Goal: Transaction & Acquisition: Subscribe to service/newsletter

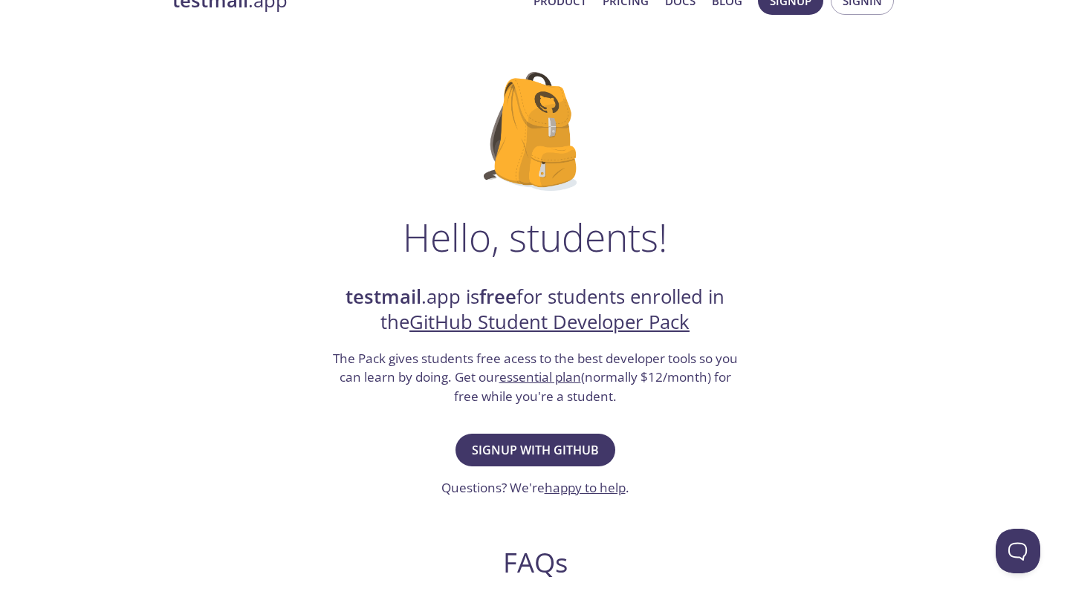
scroll to position [79, 0]
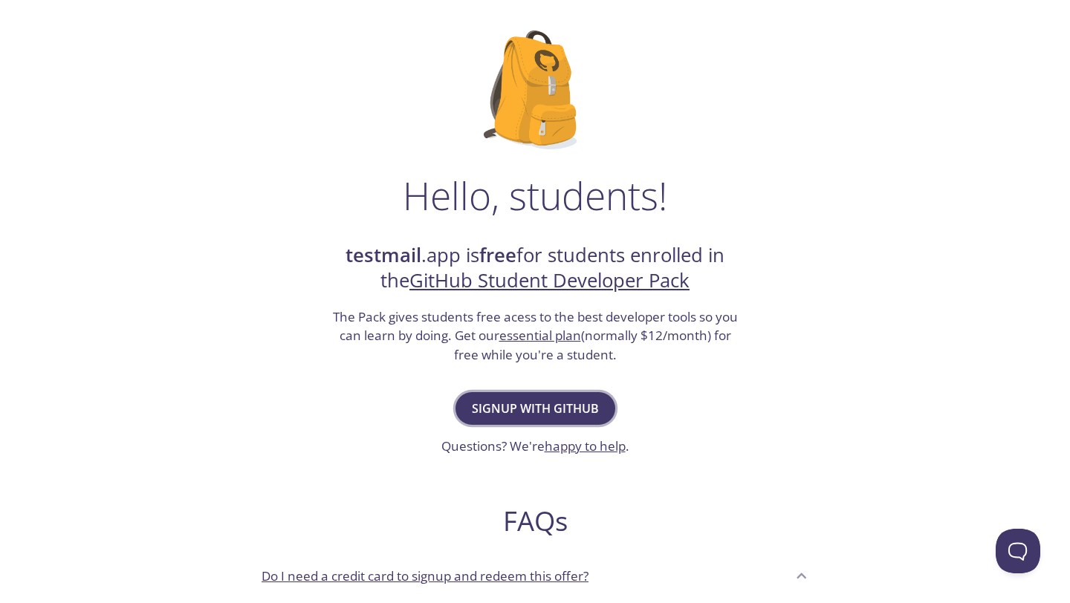
click at [527, 407] on span "Signup with GitHub" at bounding box center [535, 408] width 127 height 21
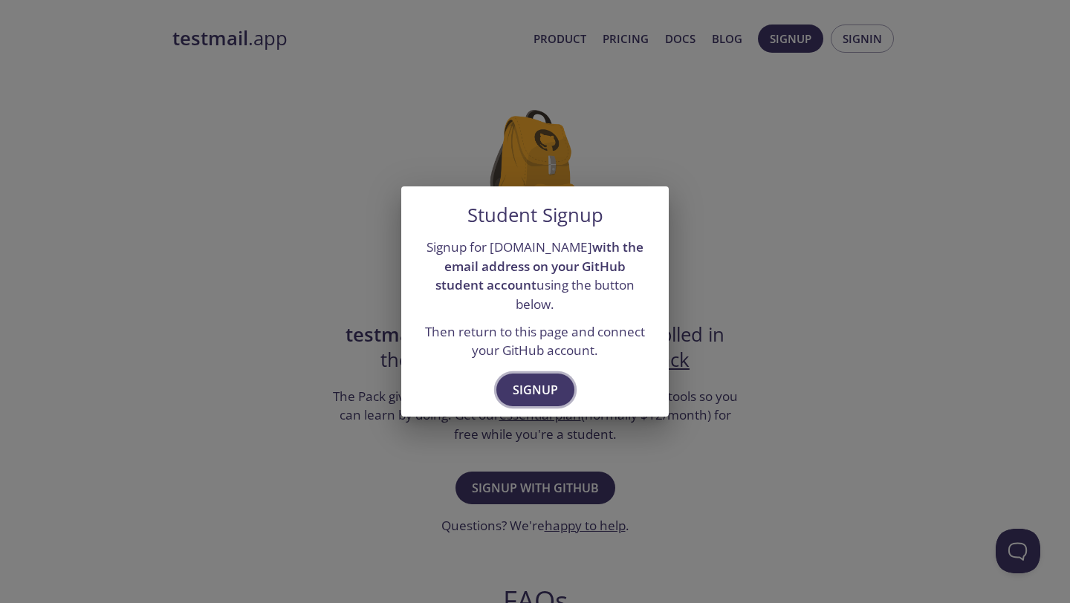
click at [518, 380] on span "Signup" at bounding box center [535, 390] width 45 height 21
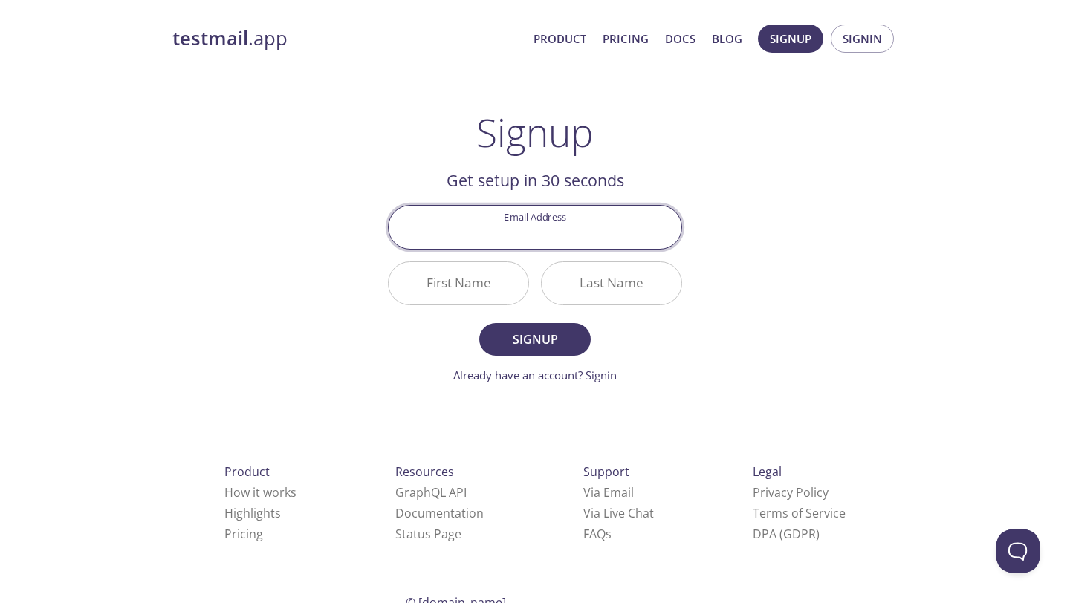
click at [472, 276] on input "First Name" at bounding box center [459, 283] width 140 height 42
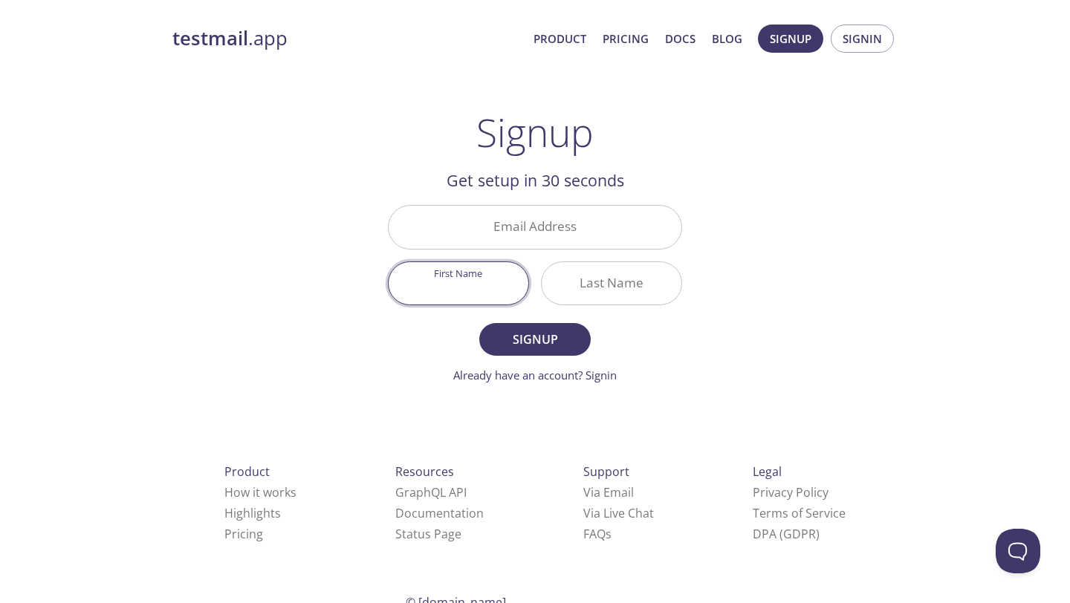
click at [456, 233] on input "Email Address" at bounding box center [535, 227] width 293 height 42
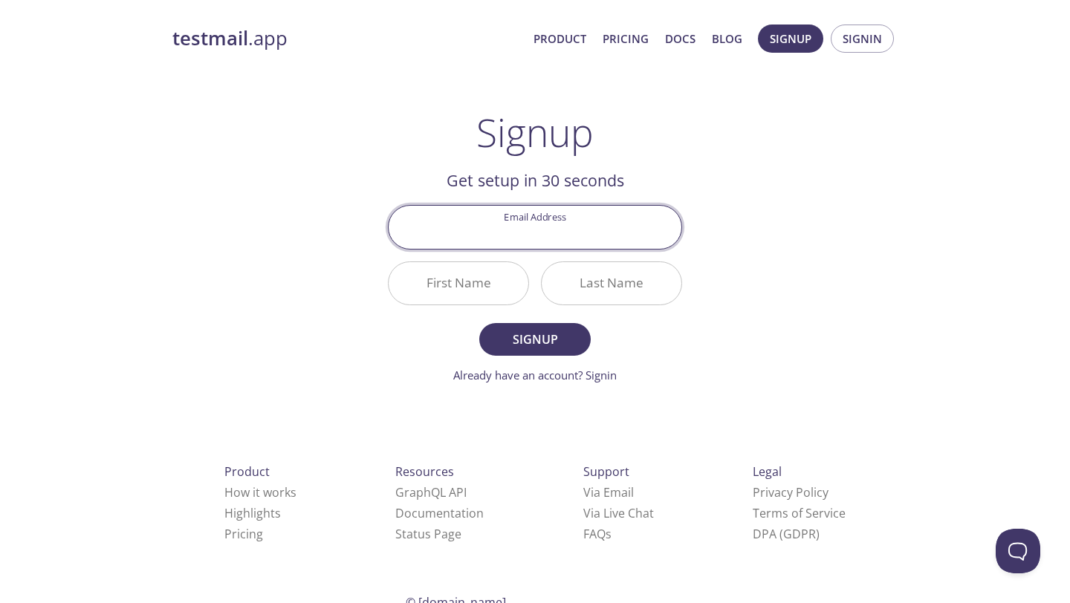
type input "[EMAIL_ADDRESS][DOMAIN_NAME]"
click at [478, 279] on input "First Name" at bounding box center [459, 283] width 140 height 42
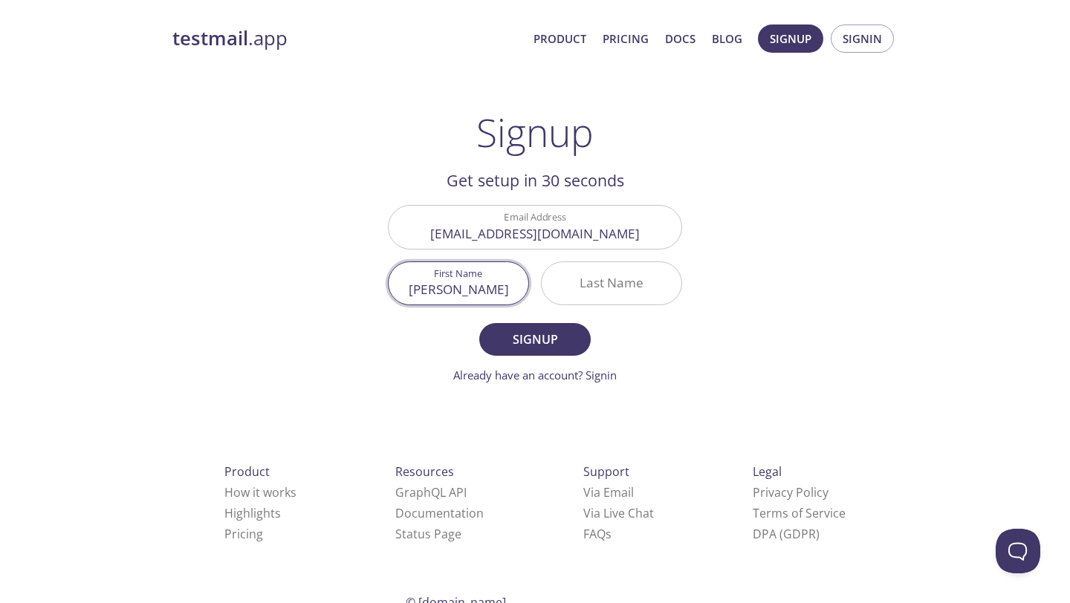
type input "[PERSON_NAME]"
click at [595, 302] on input "Last Name" at bounding box center [612, 283] width 140 height 42
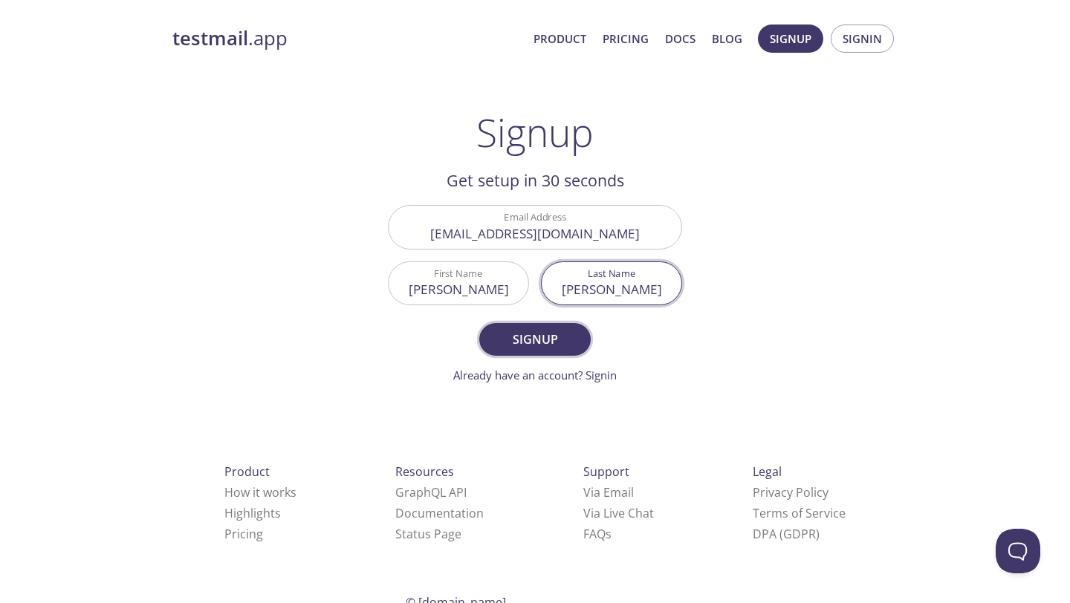
type input "[PERSON_NAME]"
click at [543, 328] on button "Signup" at bounding box center [534, 339] width 111 height 33
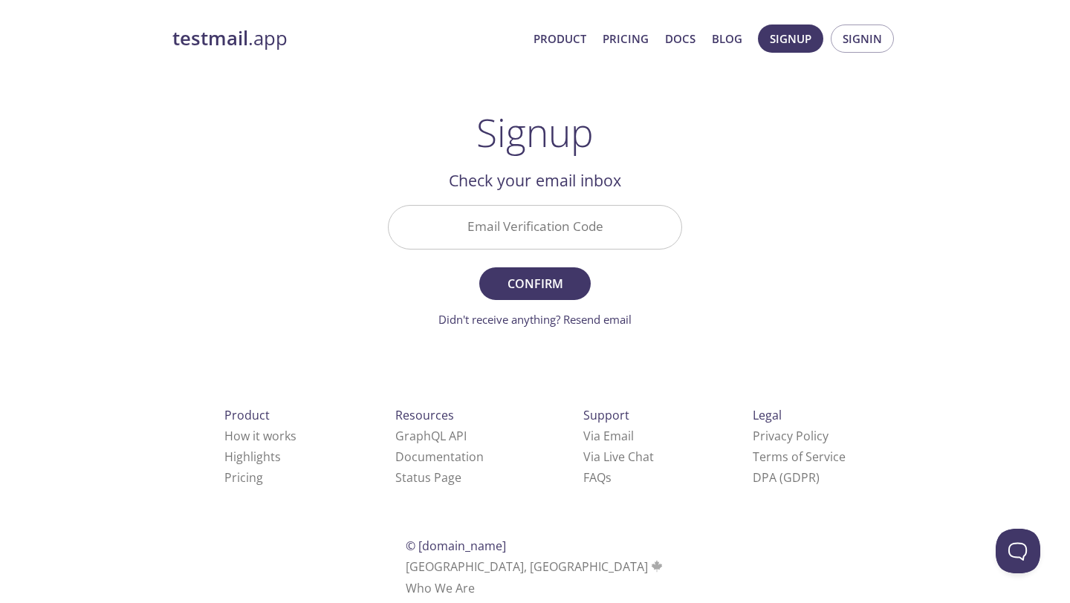
click at [542, 227] on input "Email Verification Code" at bounding box center [535, 227] width 293 height 42
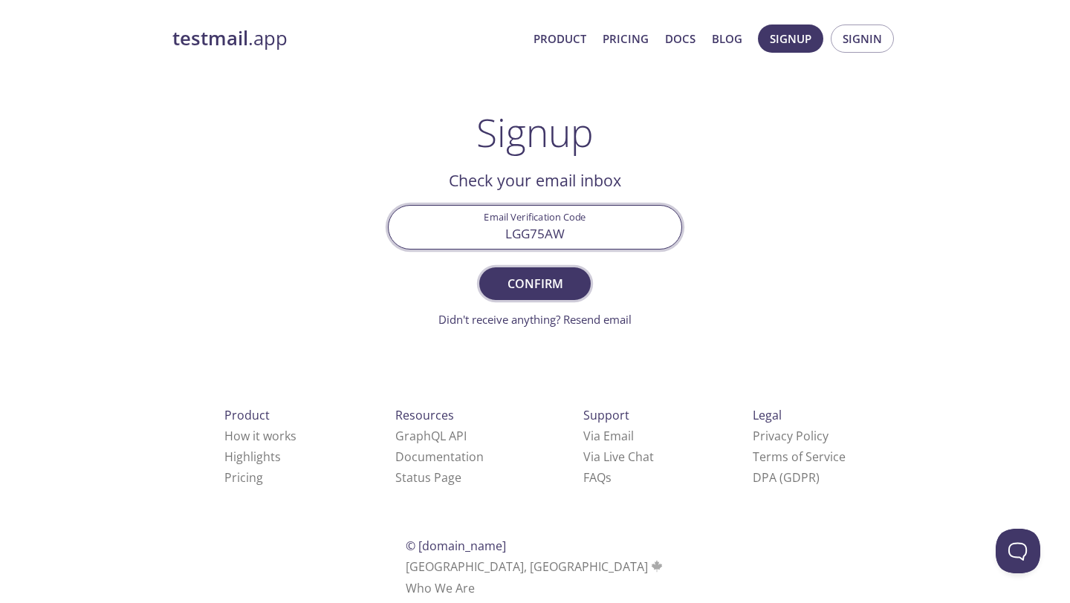
type input "LGG75AW"
click at [576, 272] on button "Confirm" at bounding box center [534, 283] width 111 height 33
